Goal: Register for event/course

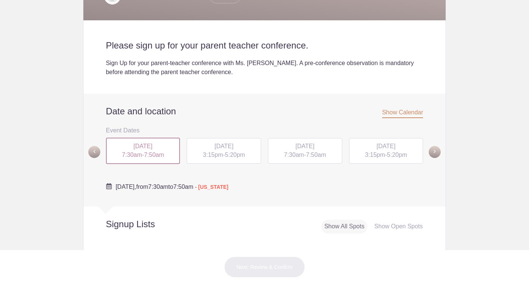
scroll to position [171, 0]
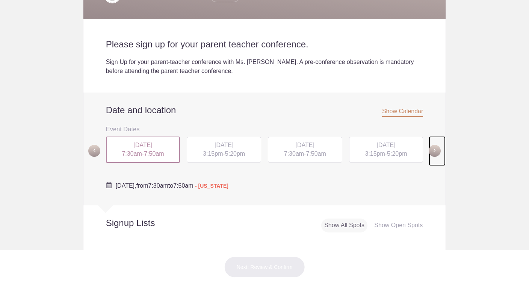
click at [436, 151] on span at bounding box center [435, 151] width 12 height 12
click at [94, 153] on span at bounding box center [94, 150] width 12 height 12
click at [377, 155] on span "3:15pm" at bounding box center [375, 153] width 20 height 6
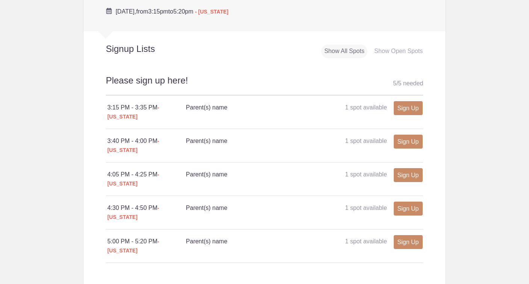
scroll to position [347, 0]
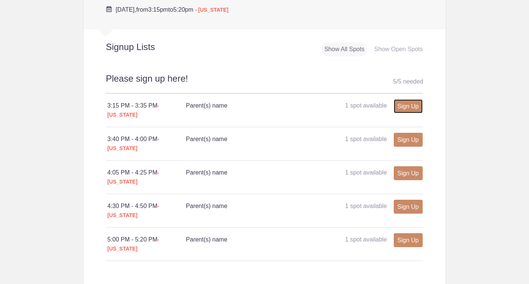
click at [407, 104] on link "Sign Up" at bounding box center [408, 106] width 29 height 14
type input "1"
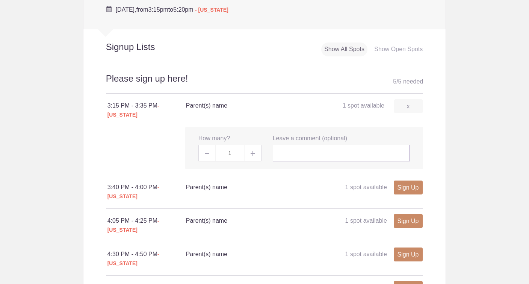
click at [307, 160] on input "text" at bounding box center [342, 153] width 138 height 17
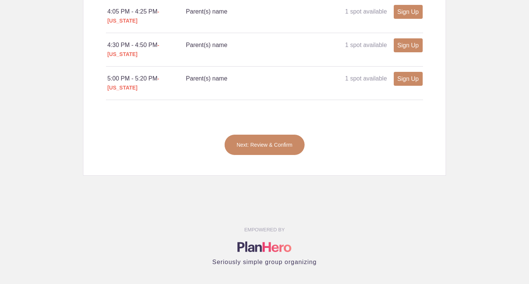
scroll to position [577, 0]
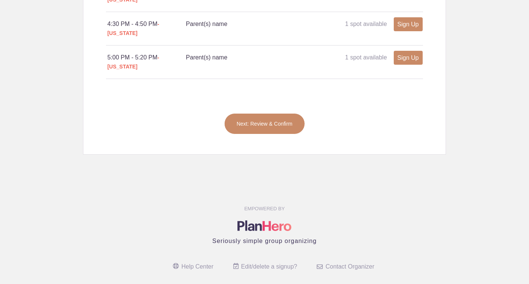
type input "[PERSON_NAME] and [PERSON_NAME]"
click at [272, 113] on button "Next: Review & Confirm" at bounding box center [264, 123] width 81 height 21
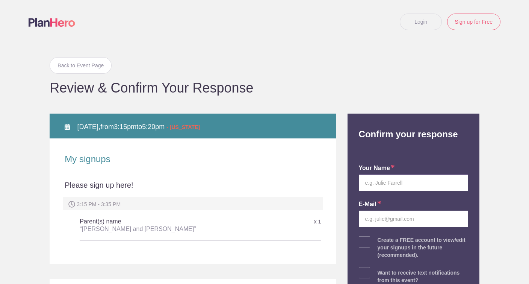
click at [434, 183] on input "text" at bounding box center [413, 182] width 109 height 17
type input "[PERSON_NAME] and [PERSON_NAME]"
click at [421, 217] on input "email" at bounding box center [413, 218] width 109 height 17
type input "[PERSON_NAME][EMAIL_ADDRESS][PERSON_NAME][DOMAIN_NAME]"
click at [515, 199] on body "Login Sign up for Free Login Back to Event Page Back to Event Page Review & Con…" at bounding box center [264, 142] width 529 height 284
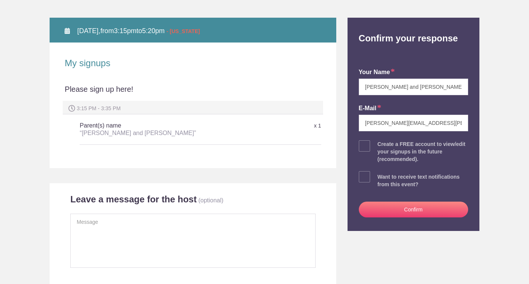
scroll to position [115, 0]
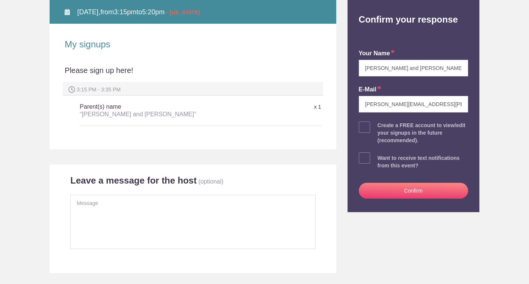
click at [424, 191] on button "Confirm" at bounding box center [413, 191] width 109 height 16
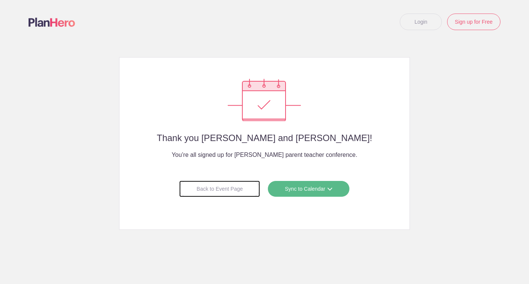
click at [236, 181] on div "Back to Event Page" at bounding box center [219, 188] width 81 height 17
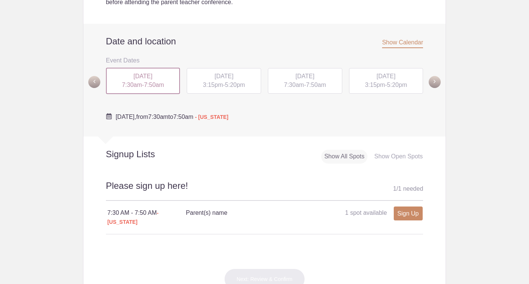
scroll to position [226, 0]
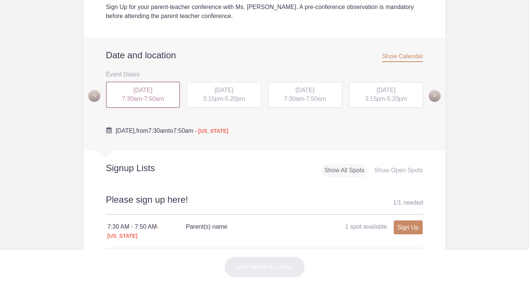
click at [381, 106] on div "[DATE] 3:15pm - 5:20pm" at bounding box center [386, 95] width 74 height 26
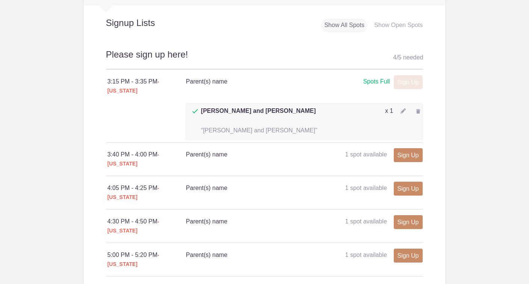
scroll to position [419, 0]
